Goal: Transaction & Acquisition: Purchase product/service

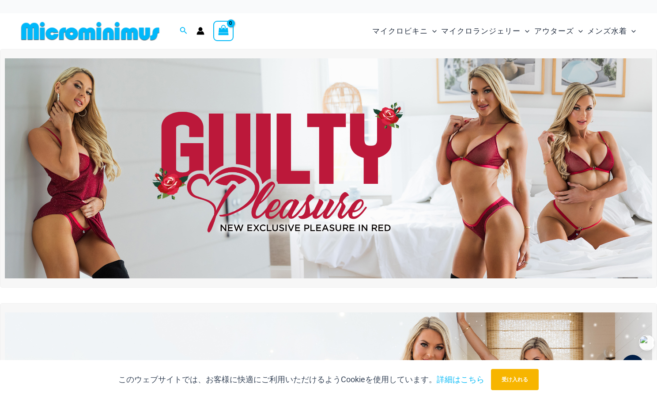
click at [412, 122] on img at bounding box center [329, 168] width 648 height 220
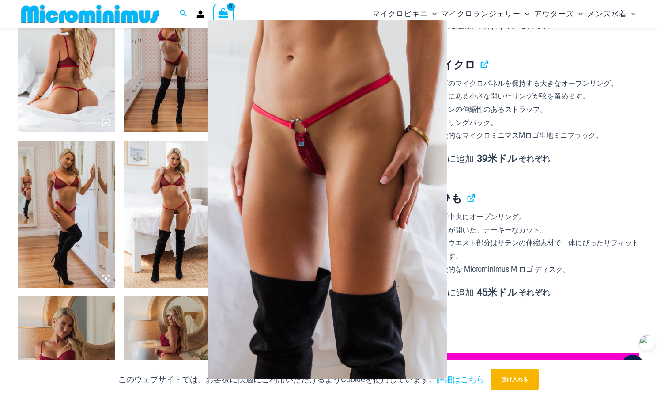
scroll to position [565, 0]
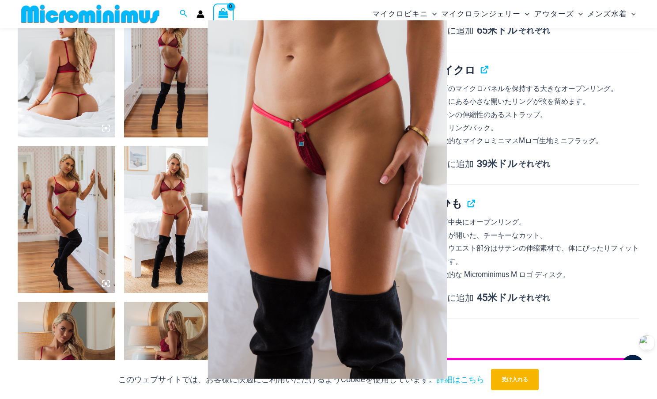
click at [637, 137] on div at bounding box center [328, 199] width 657 height 399
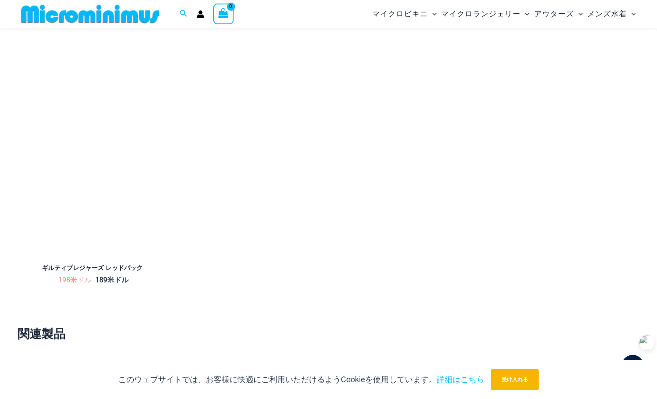
scroll to position [1522, 0]
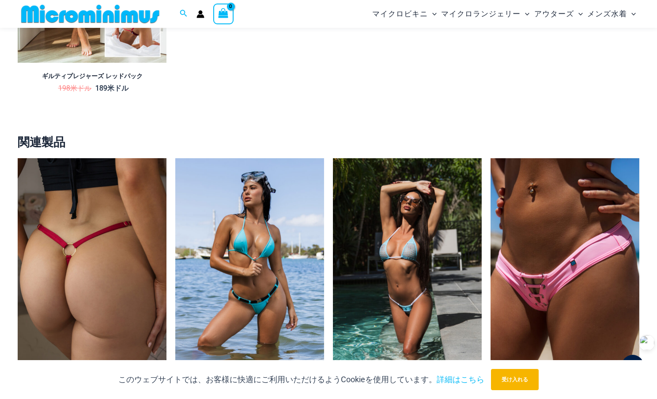
click at [125, 180] on img at bounding box center [92, 270] width 149 height 224
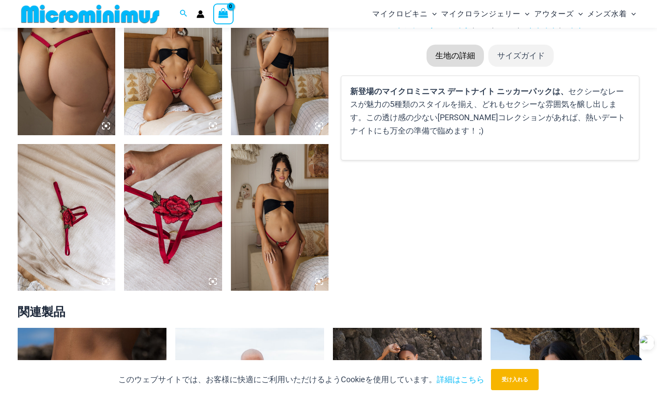
scroll to position [759, 0]
